Goal: Find specific page/section: Find specific page/section

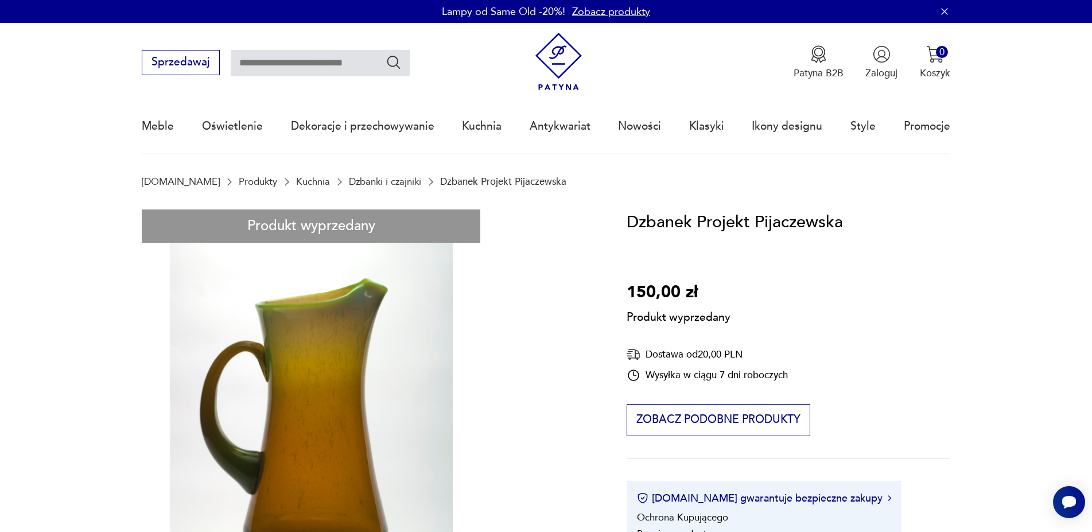
click at [357, 180] on link "Dzbanki i czajniki" at bounding box center [385, 181] width 72 height 11
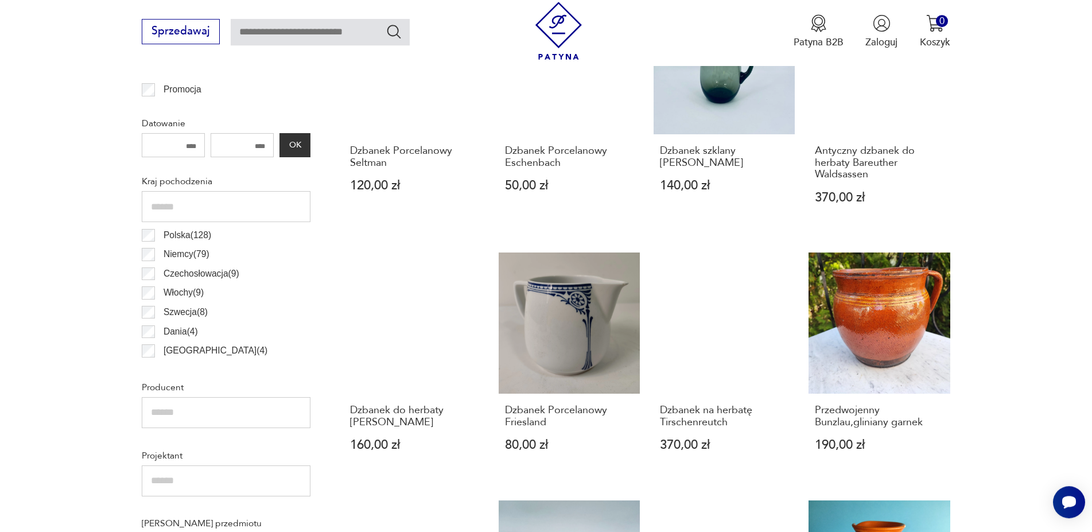
scroll to position [623, 0]
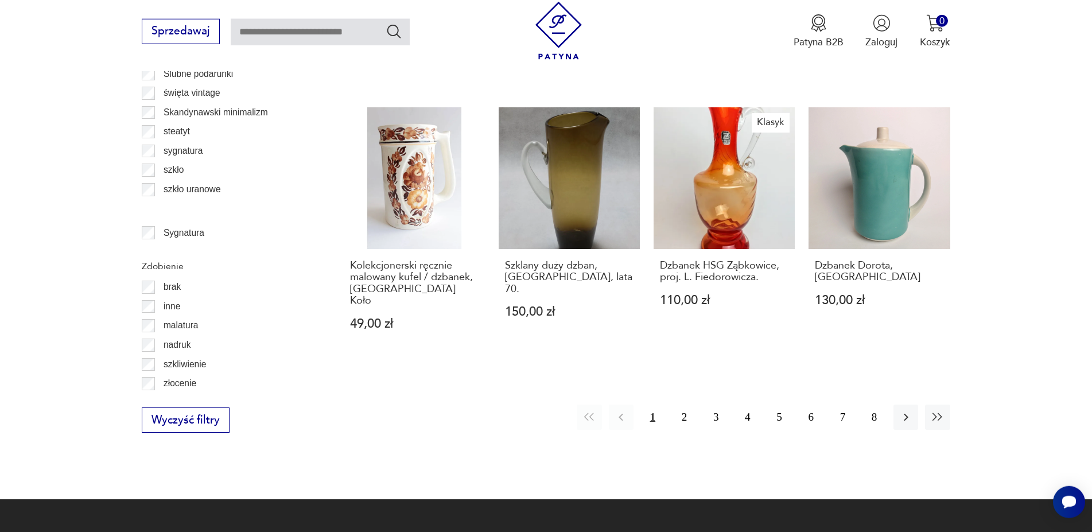
scroll to position [988, 0]
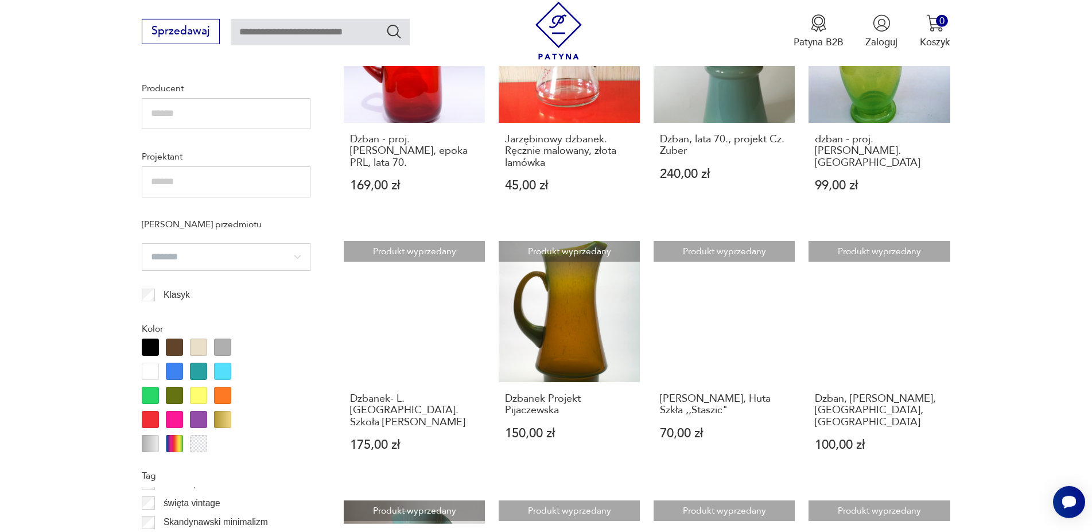
scroll to position [909, 0]
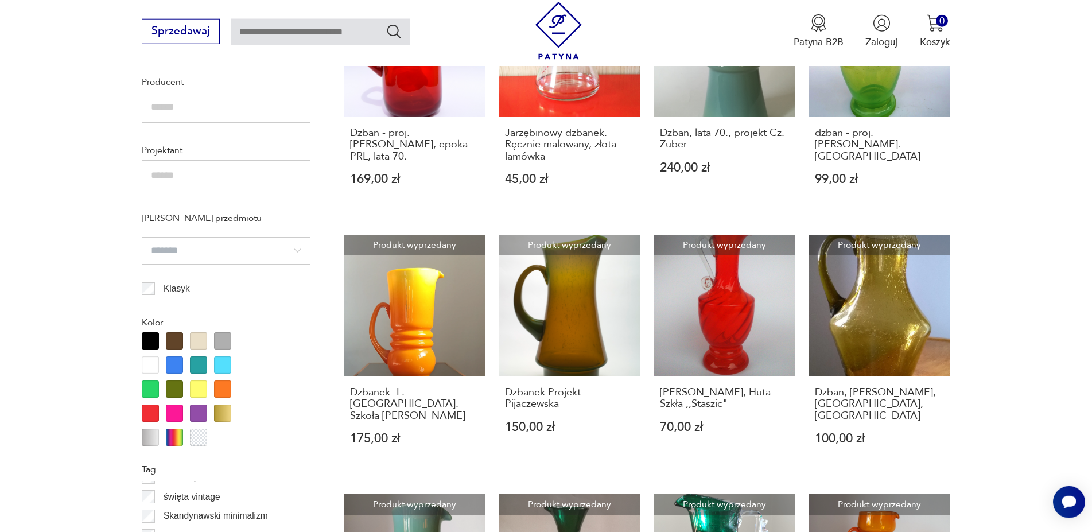
click at [298, 250] on input "search" at bounding box center [226, 251] width 169 height 28
click at [100, 273] on section "Filtruj produkty Cena MIN MAX OK Promocja Datowanie OK Kraj pochodzenia [GEOGRA…" at bounding box center [546, 277] width 1092 height 1264
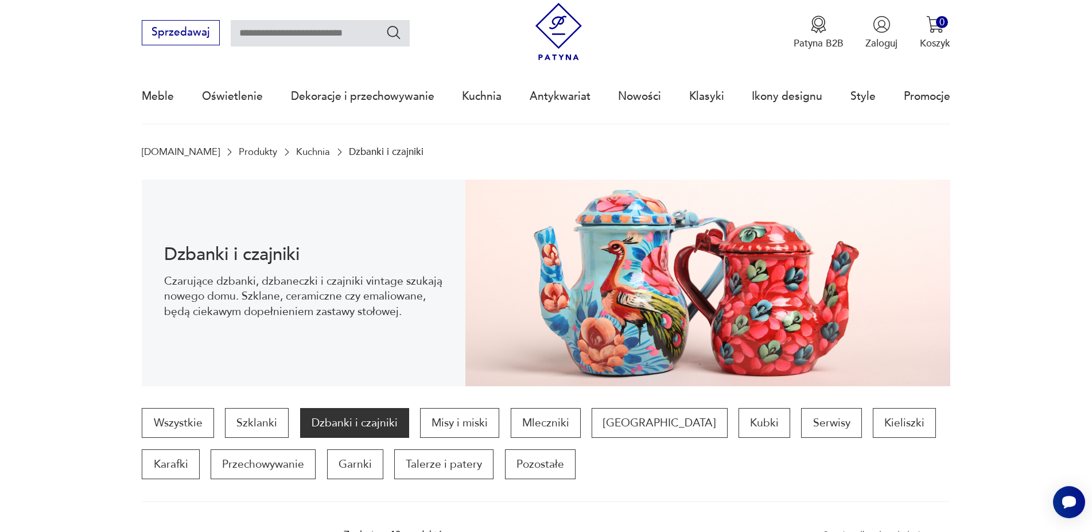
scroll to position [0, 0]
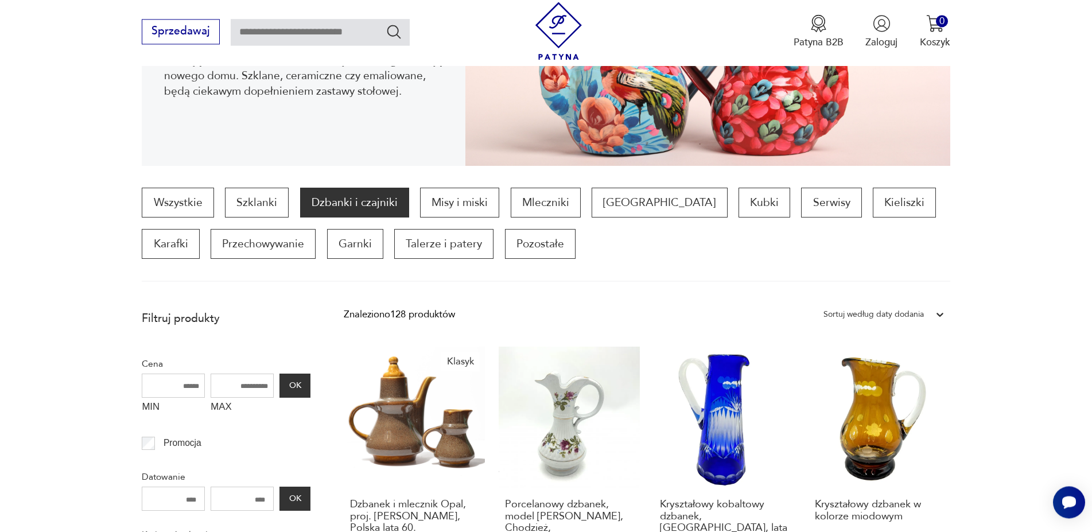
scroll to position [293, 0]
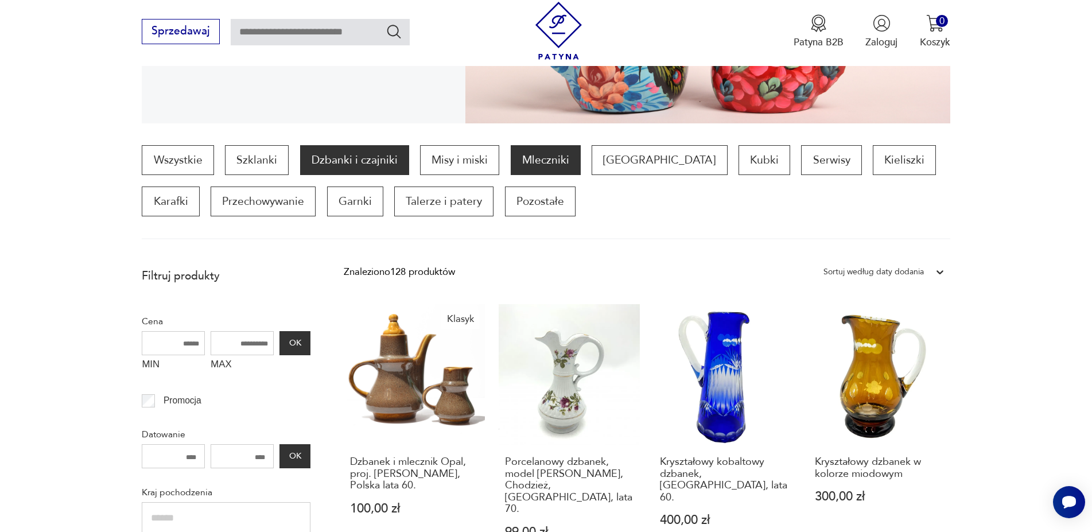
click at [551, 165] on p "Mleczniki" at bounding box center [546, 160] width 70 height 30
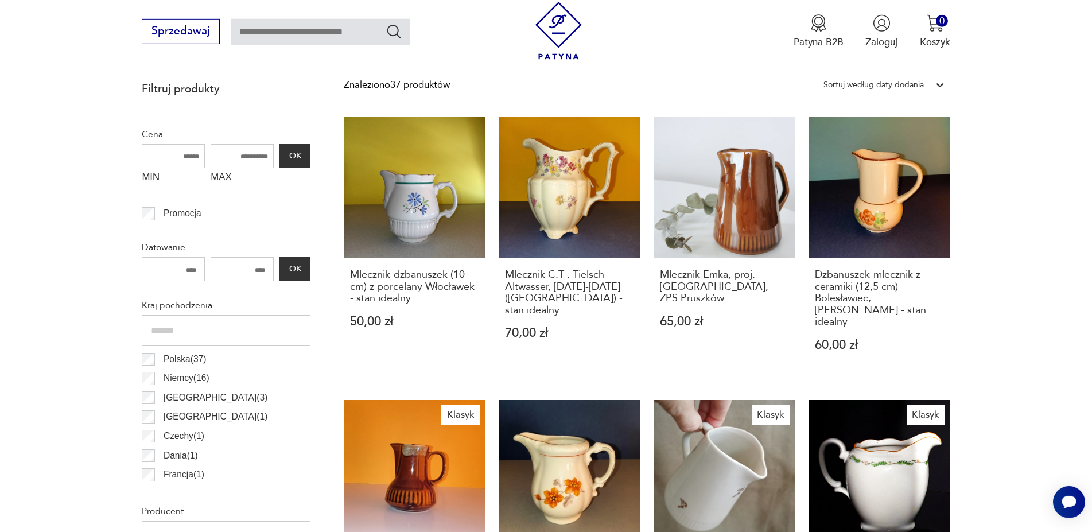
scroll to position [558, 0]
